Goal: Find specific page/section: Find specific page/section

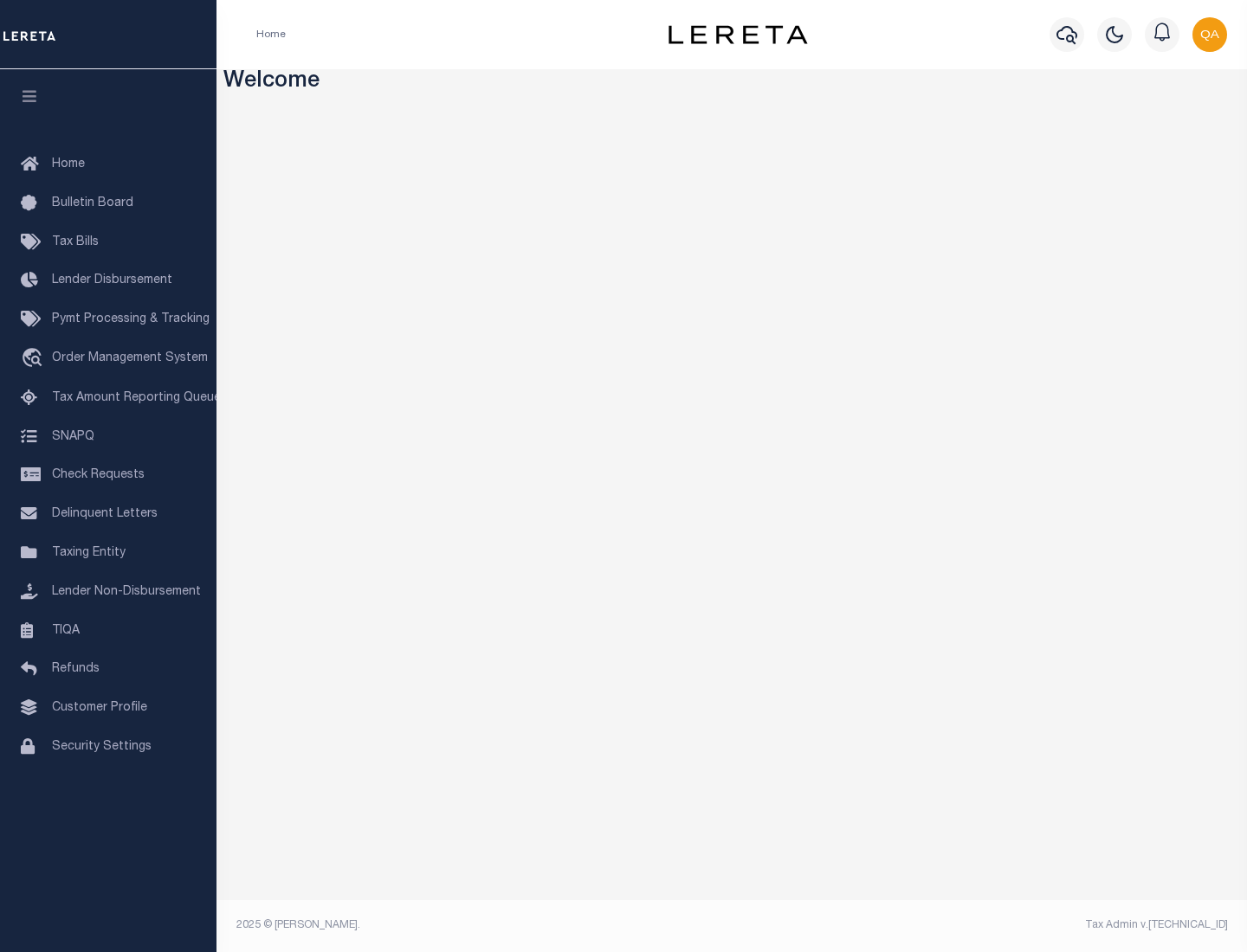
click at [108, 631] on link "TIQA" at bounding box center [108, 631] width 216 height 39
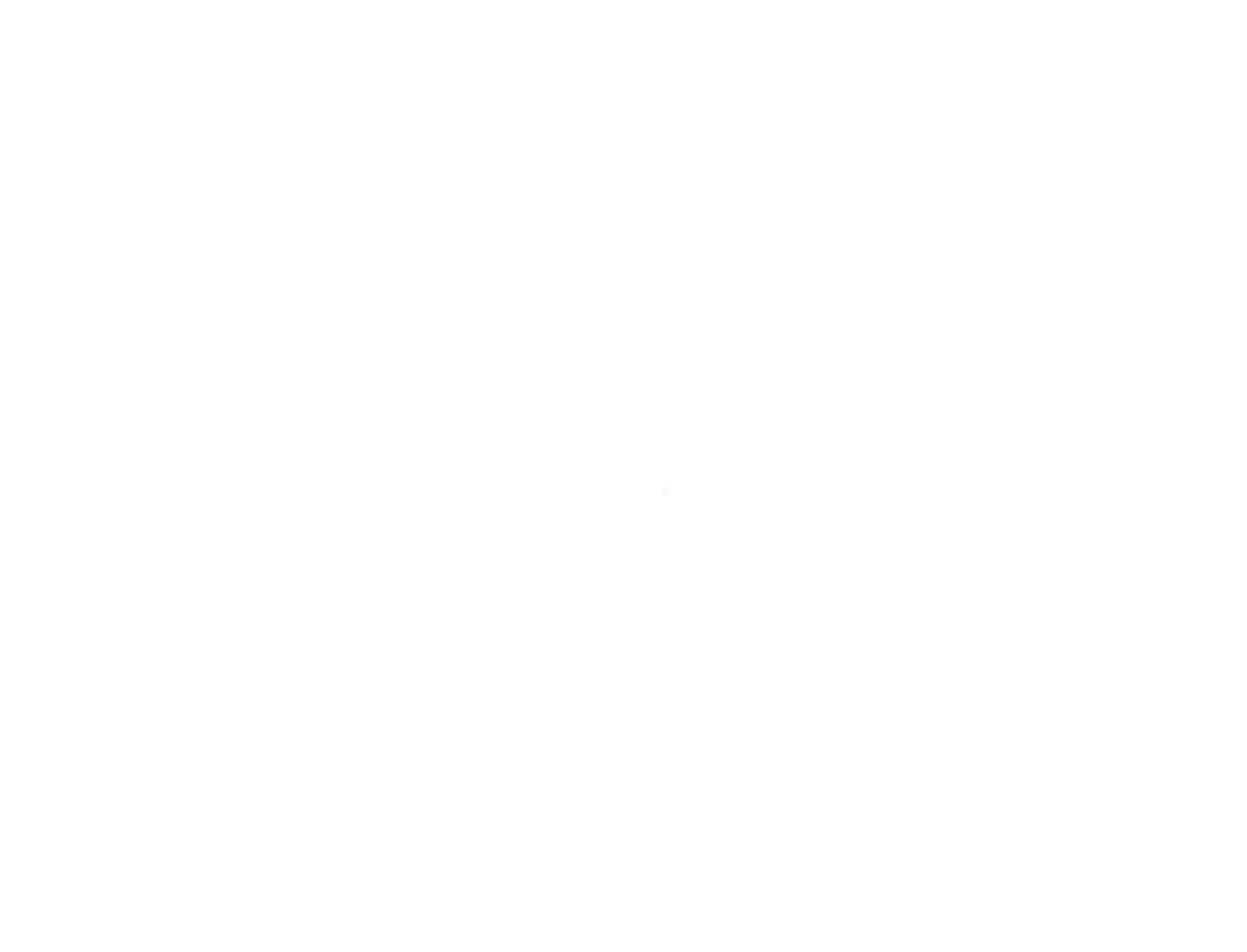
select select "200"
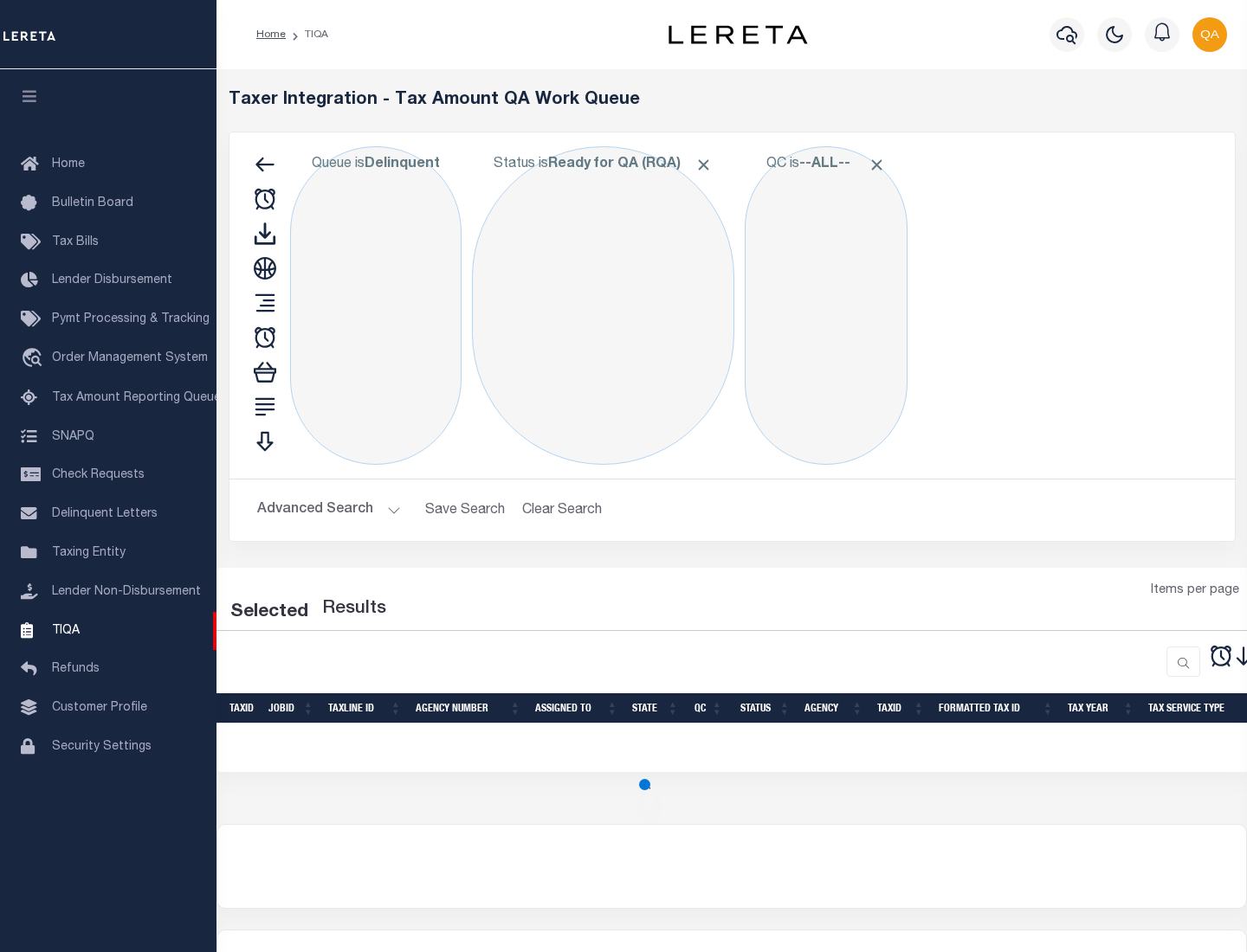
select select "200"
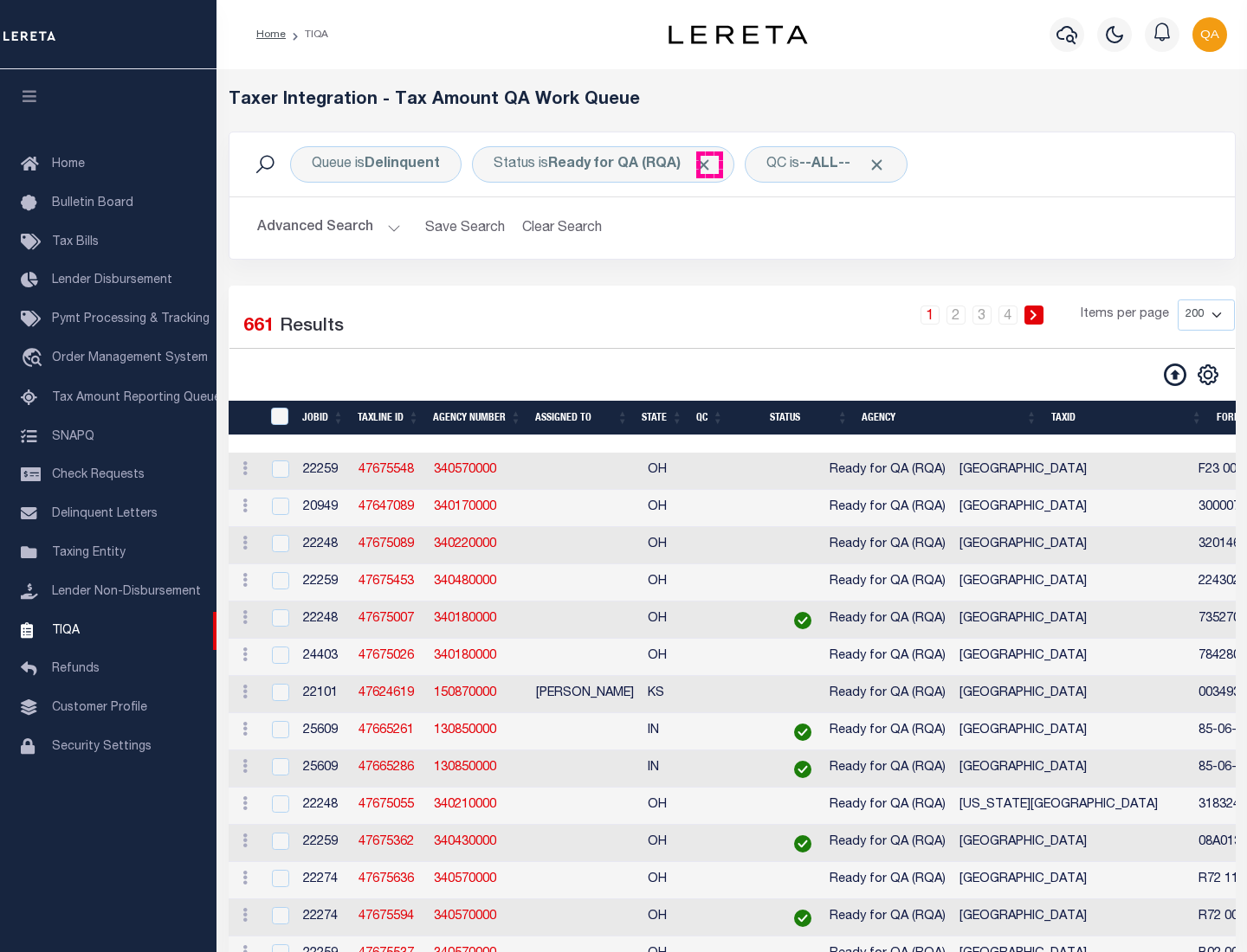
click at [709, 165] on span "Click to Remove" at bounding box center [703, 165] width 18 height 18
